Goal: Information Seeking & Learning: Learn about a topic

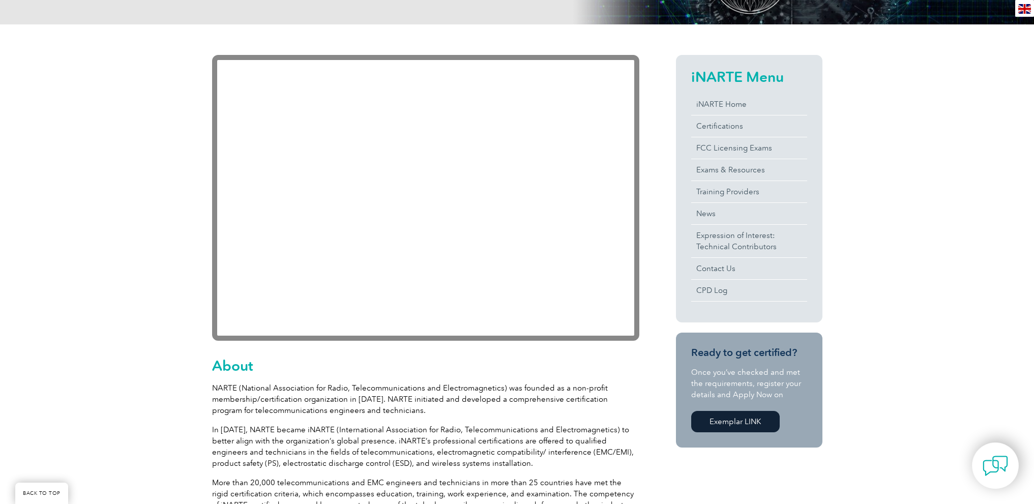
scroll to position [153, 0]
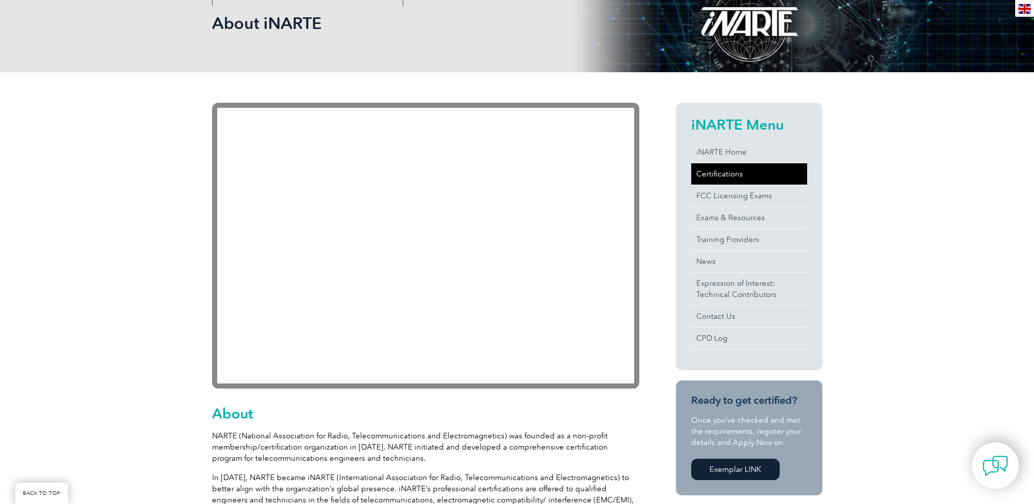
click at [725, 174] on link "Certifications" at bounding box center [749, 173] width 116 height 21
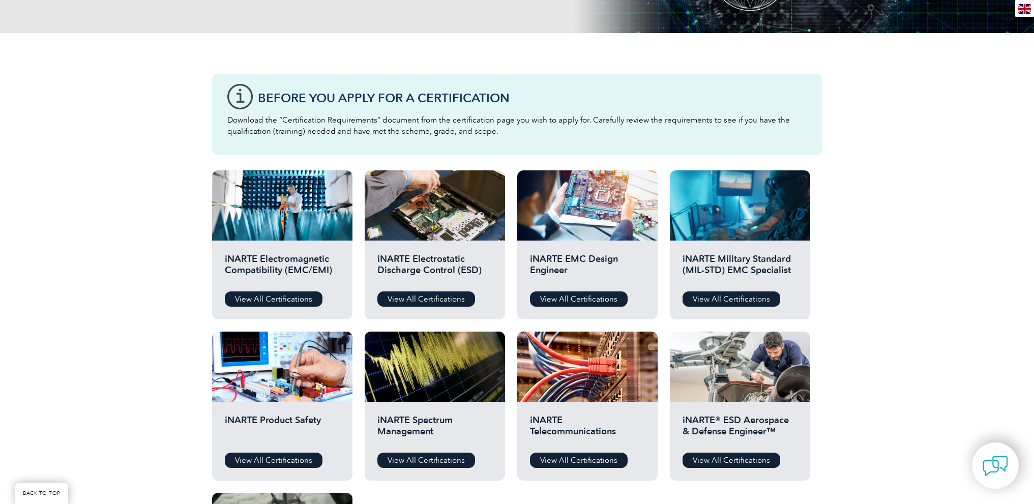
scroll to position [203, 0]
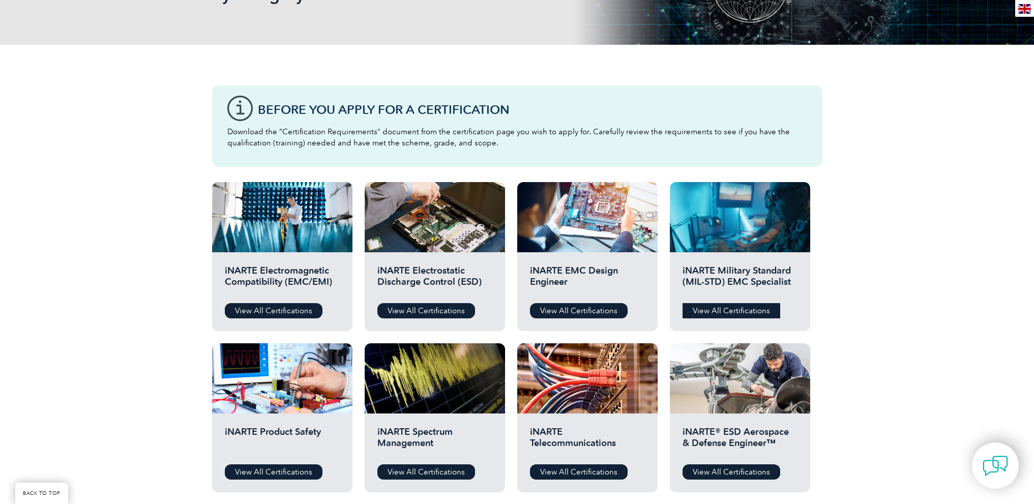
click at [735, 311] on link "View All Certifications" at bounding box center [731, 310] width 98 height 15
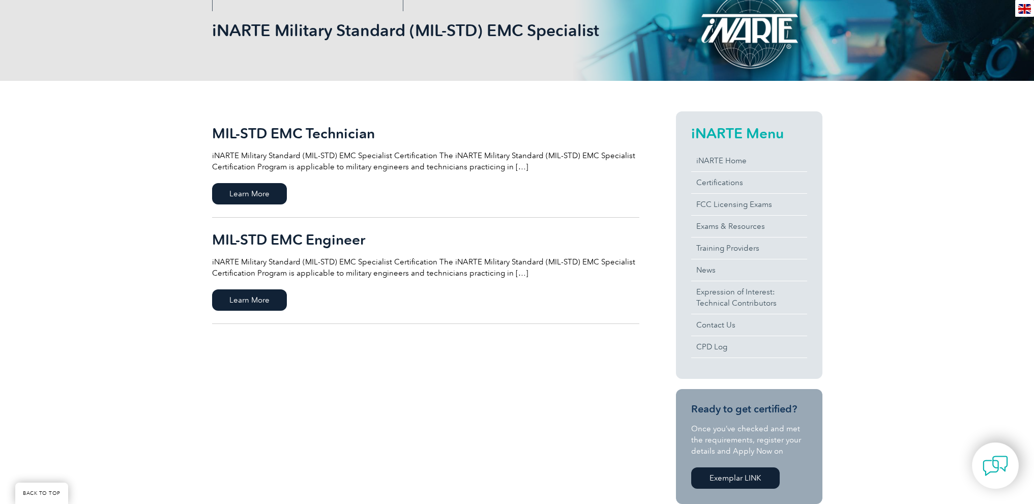
scroll to position [153, 0]
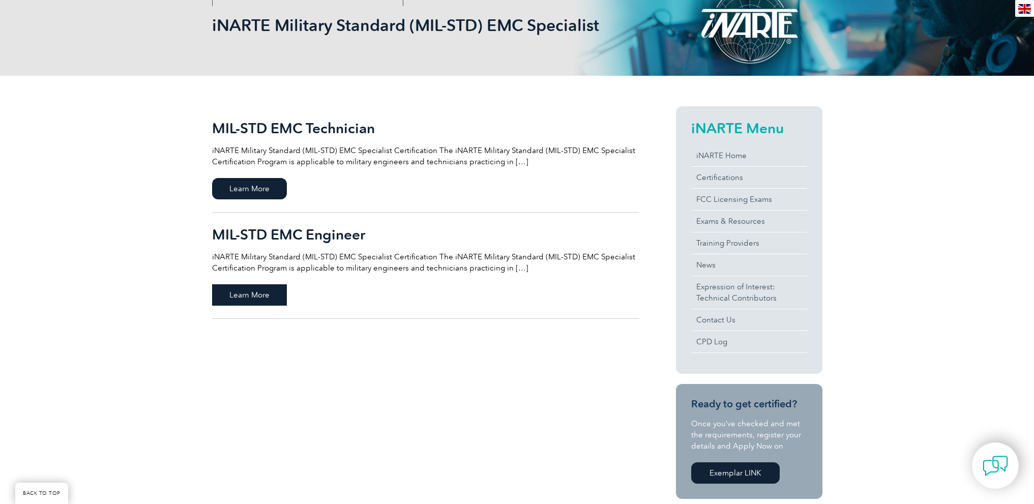
click at [246, 291] on span "Learn More" at bounding box center [249, 294] width 75 height 21
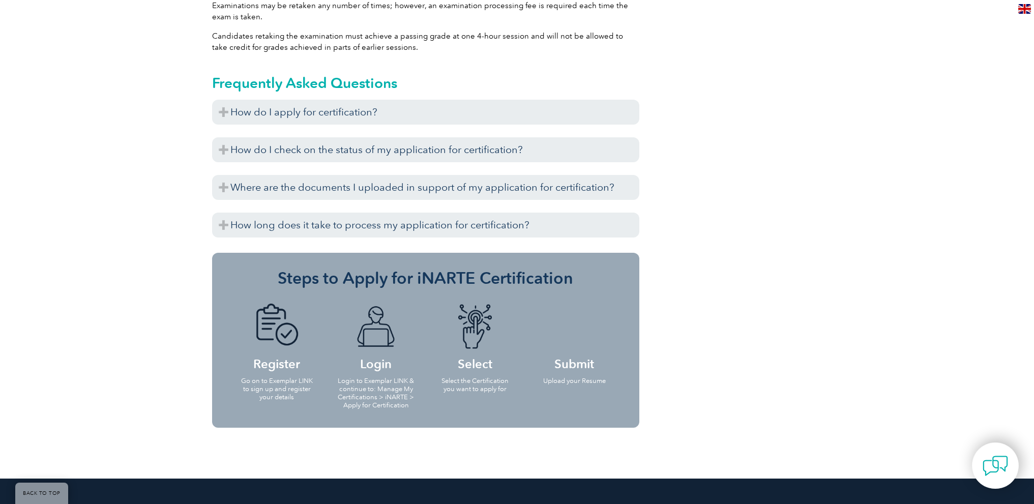
scroll to position [966, 0]
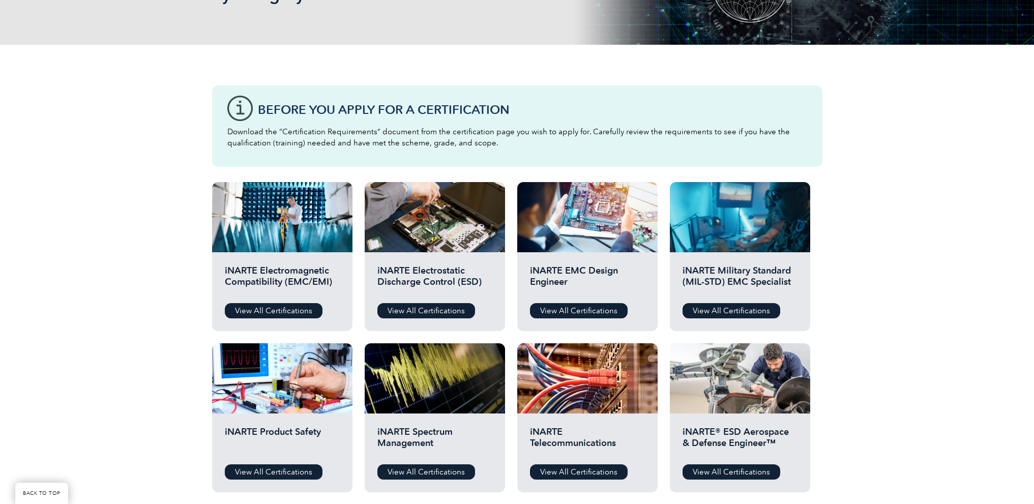
scroll to position [203, 0]
click at [260, 312] on link "View All Certifications" at bounding box center [274, 310] width 98 height 15
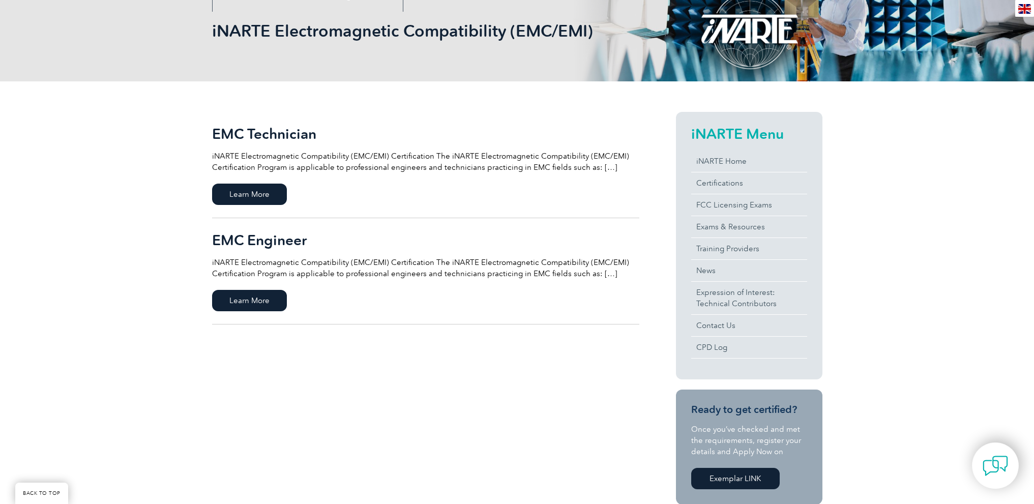
scroll to position [153, 0]
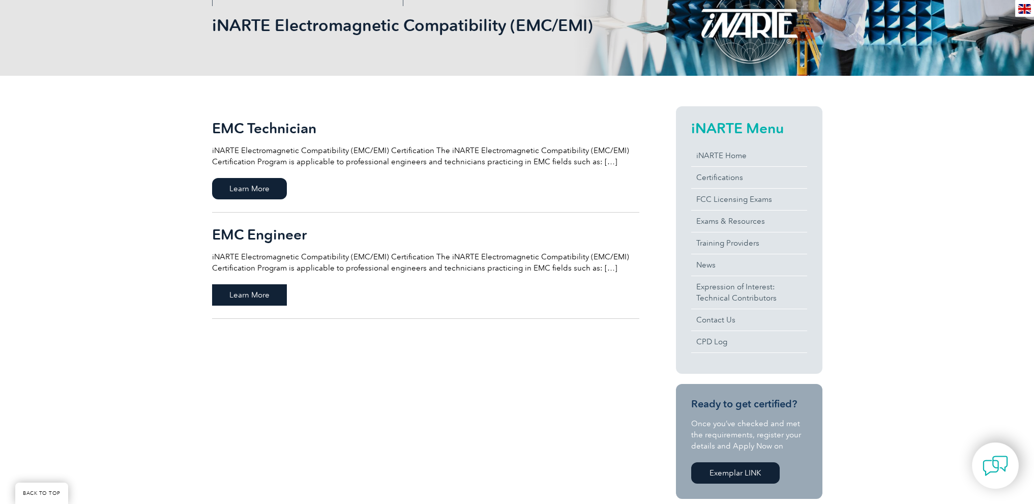
click at [239, 295] on span "Learn More" at bounding box center [249, 294] width 75 height 21
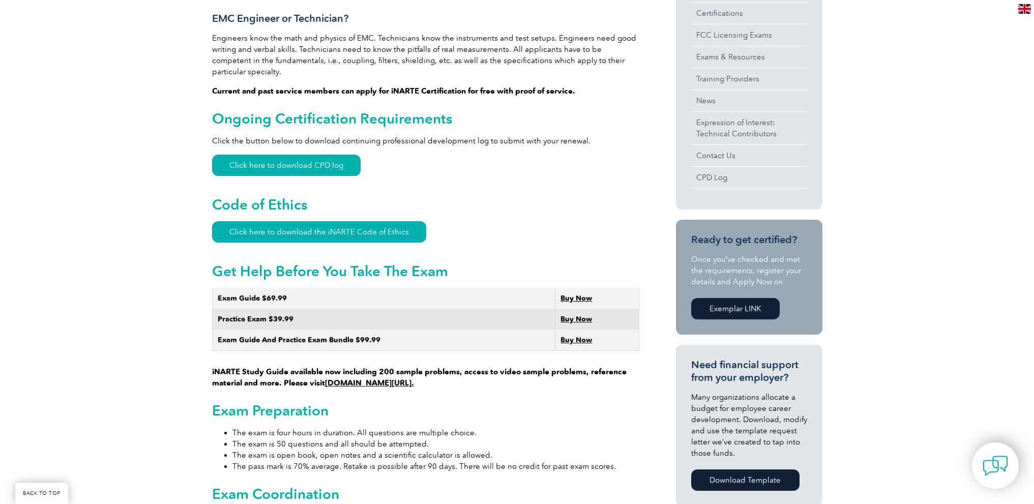
scroll to position [396, 0]
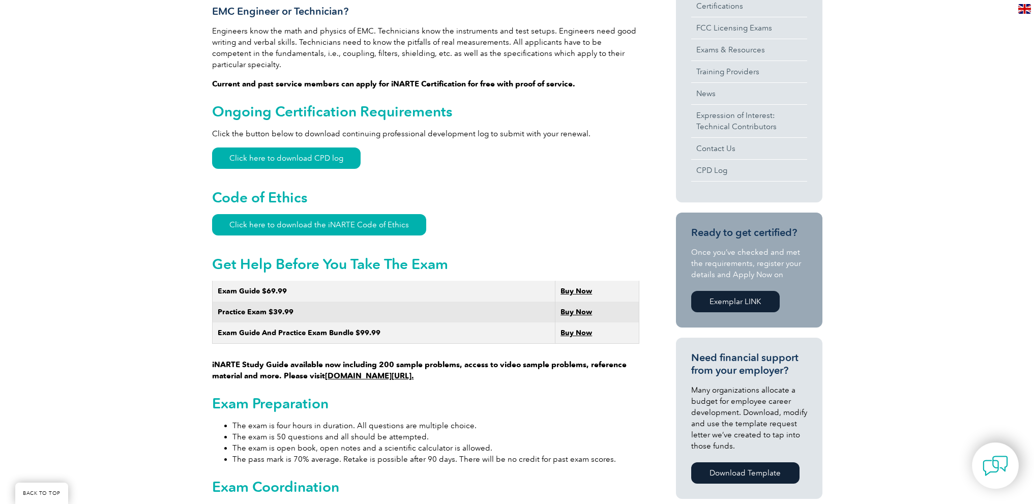
click at [577, 287] on strong "Buy Now" at bounding box center [576, 291] width 32 height 9
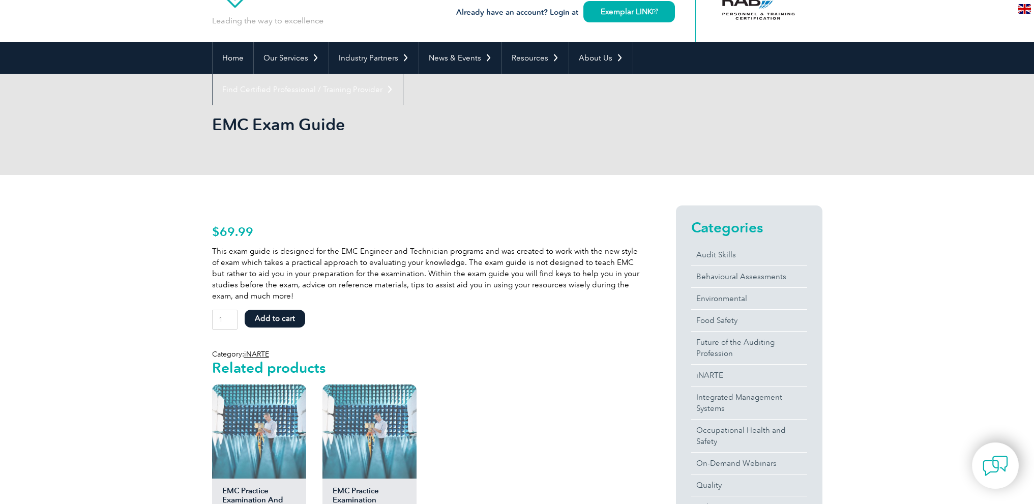
scroll to position [51, 0]
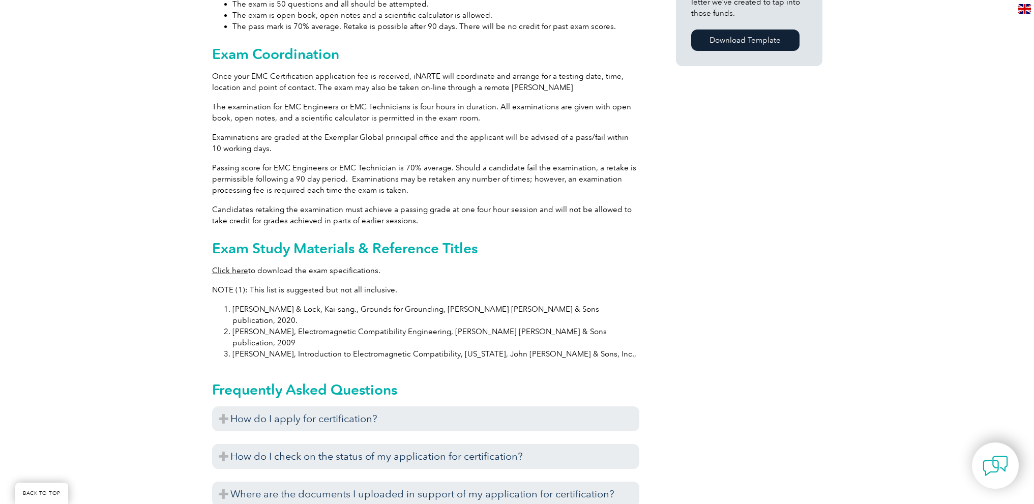
scroll to position [854, 0]
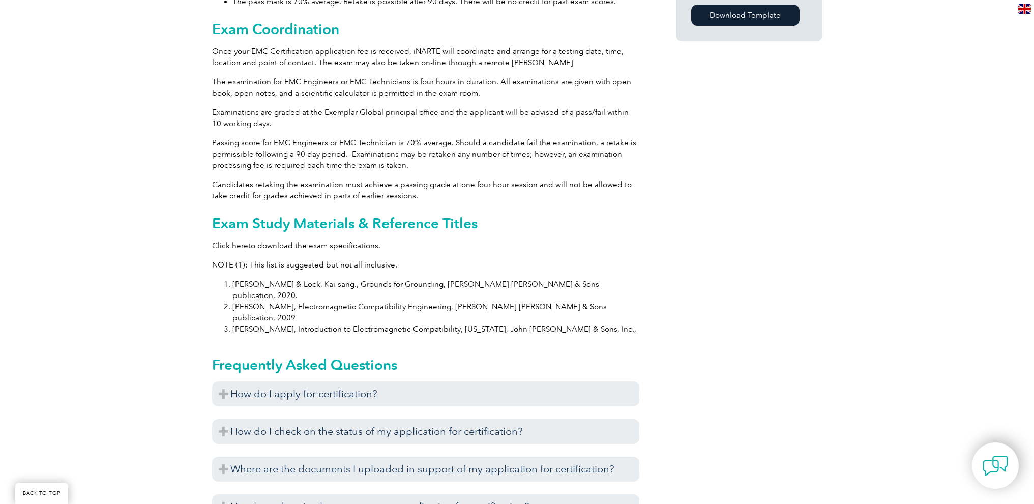
click at [231, 241] on link "Click here" at bounding box center [230, 245] width 36 height 9
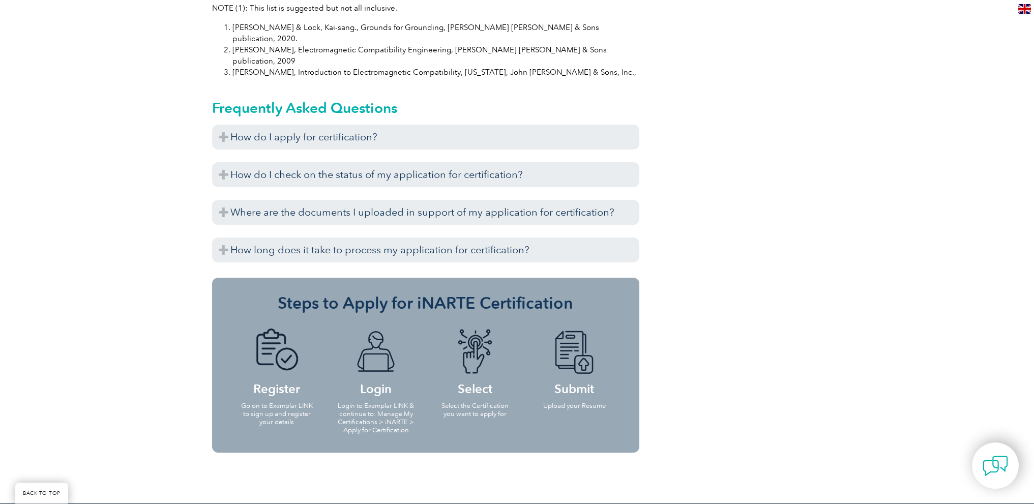
scroll to position [1108, 0]
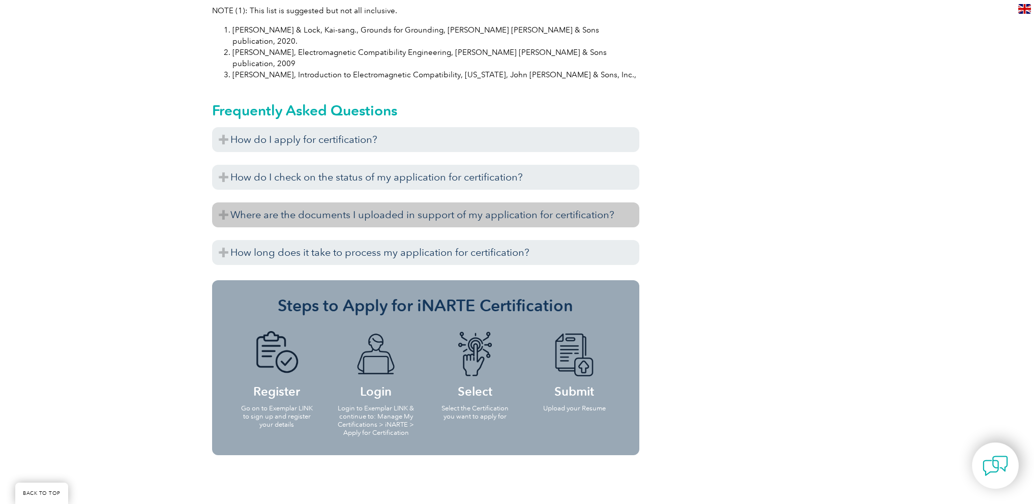
click at [285, 202] on h3 "Where are the documents I uploaded in support of my application for certificati…" at bounding box center [425, 214] width 427 height 25
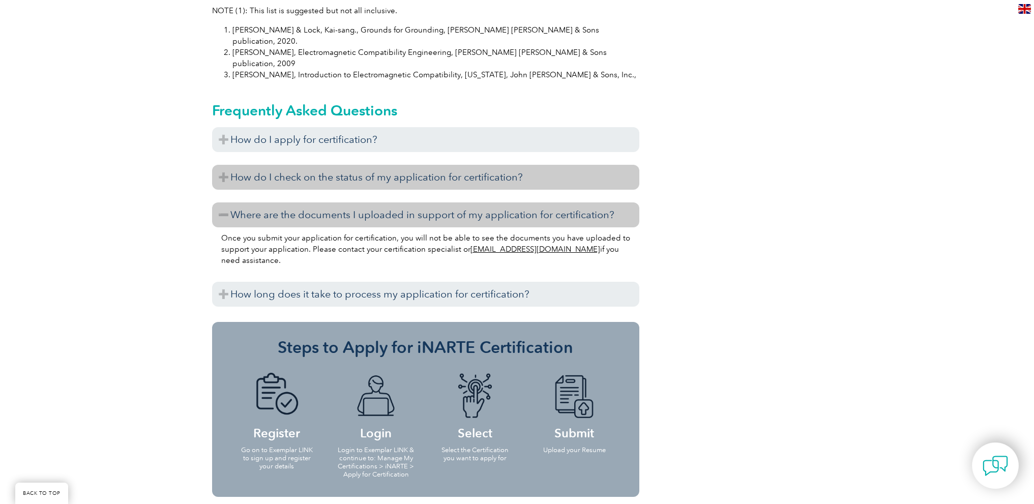
click at [258, 165] on h3 "How do I check on the status of my application for certification?" at bounding box center [425, 177] width 427 height 25
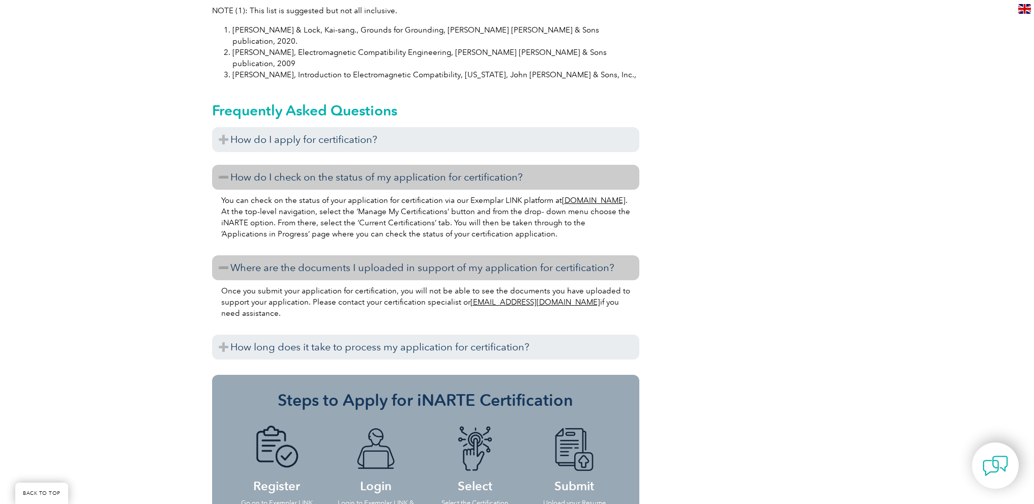
click at [562, 196] on link "[DOMAIN_NAME]" at bounding box center [594, 200] width 64 height 9
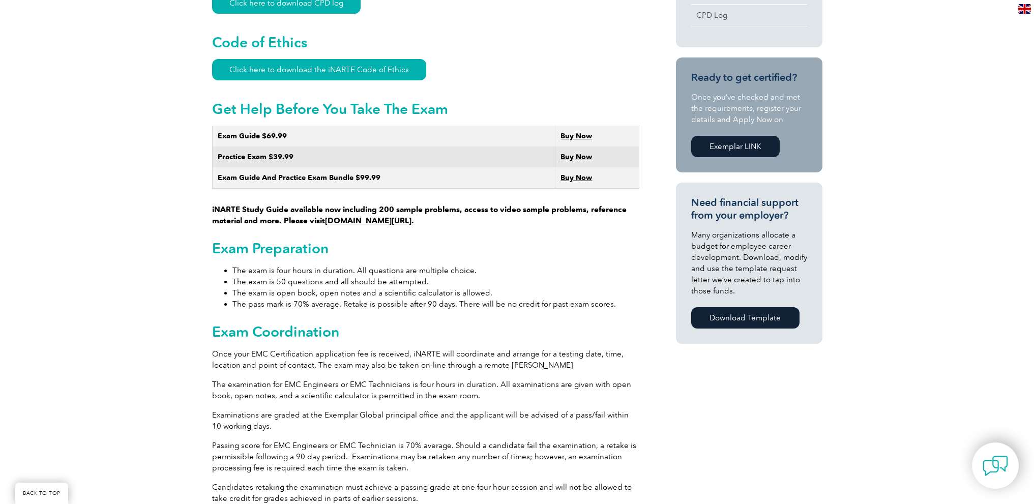
scroll to position [549, 0]
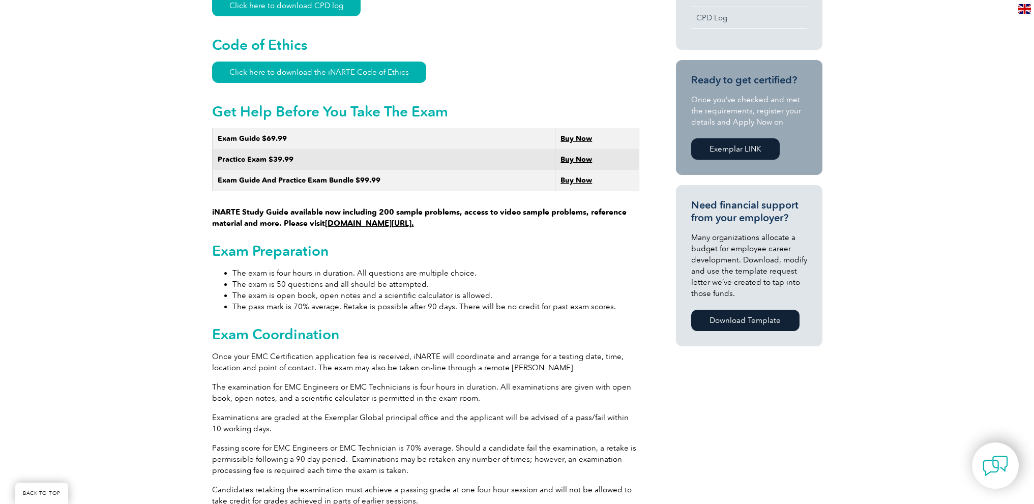
click at [370, 219] on link "www.learnemc.com/inarte." at bounding box center [369, 223] width 89 height 9
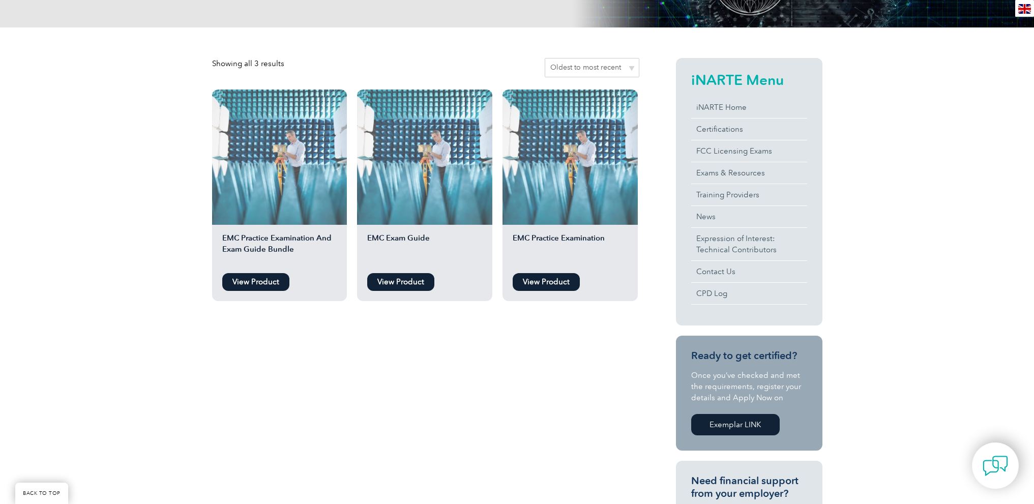
scroll to position [203, 0]
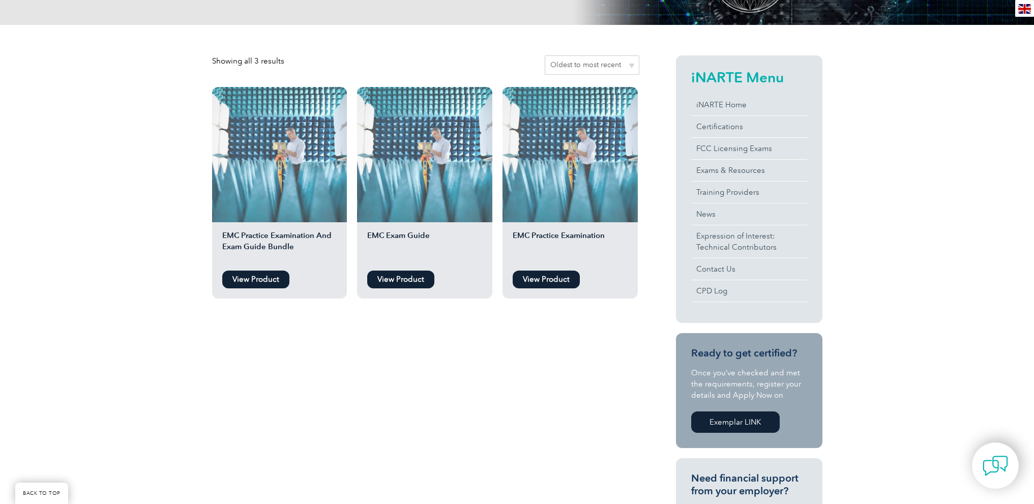
click at [534, 278] on link "View Product" at bounding box center [545, 279] width 67 height 18
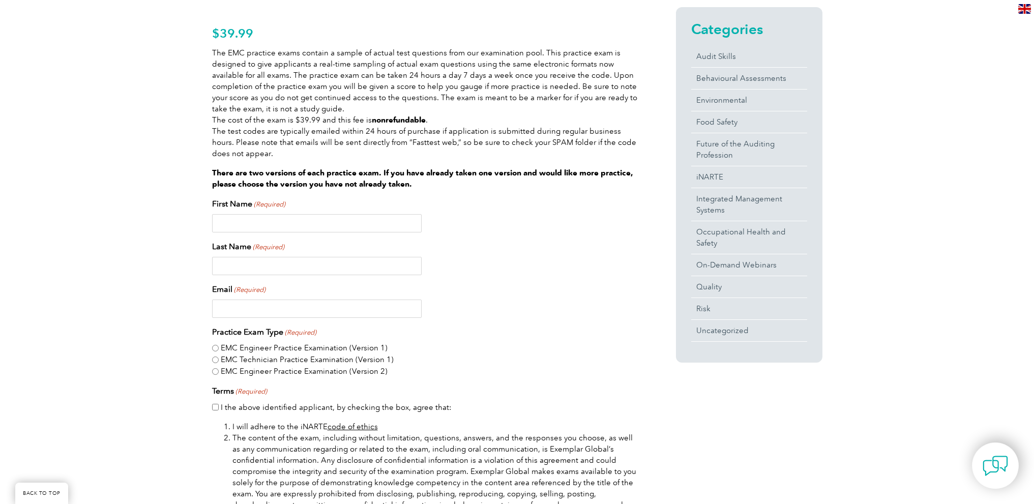
scroll to position [254, 0]
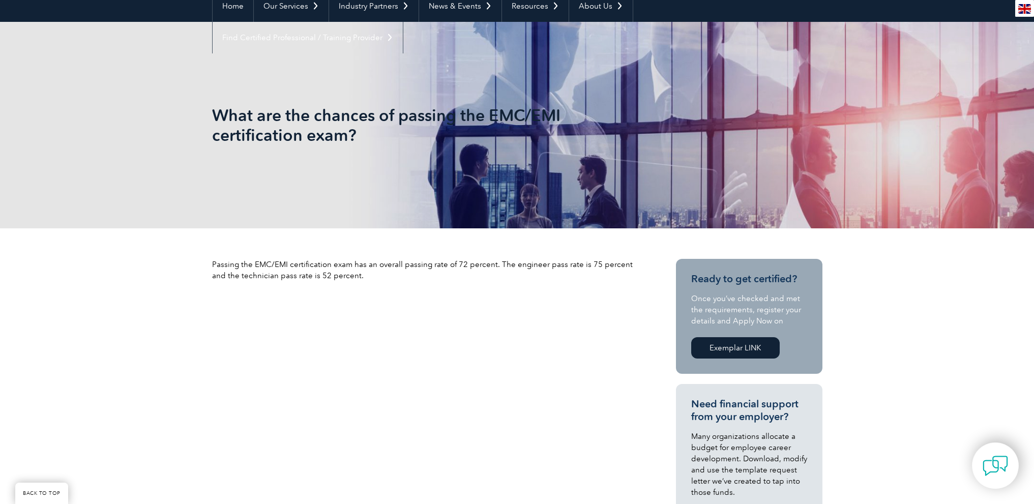
scroll to position [102, 0]
